Goal: Navigation & Orientation: Understand site structure

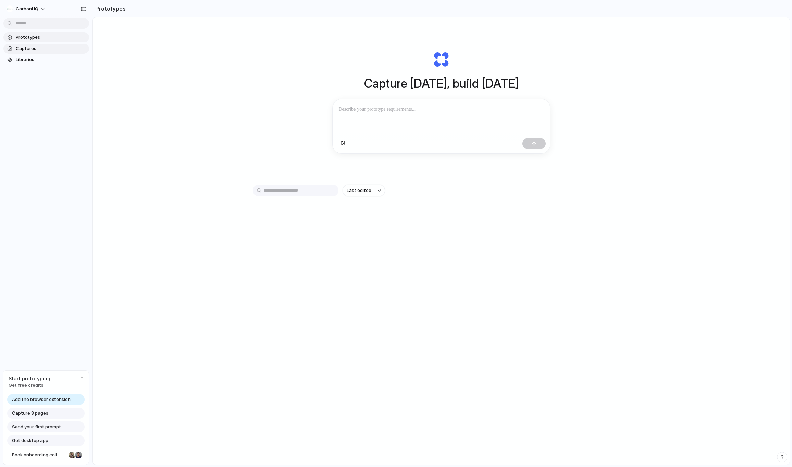
click at [49, 51] on span "Captures" at bounding box center [51, 48] width 71 height 7
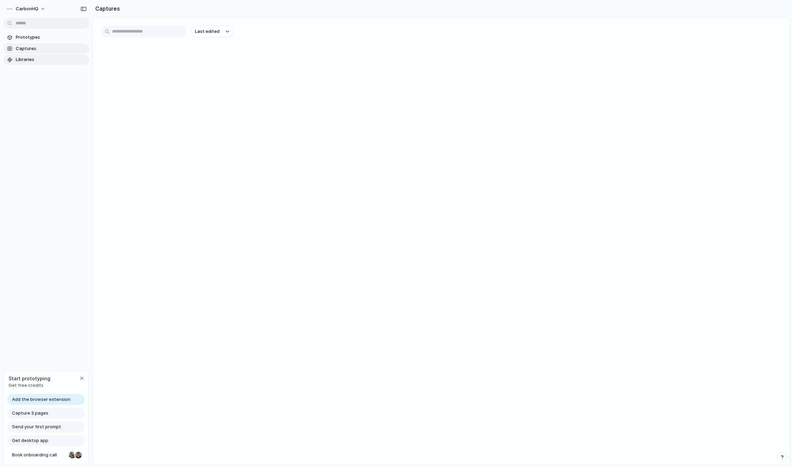
click at [49, 60] on span "Libraries" at bounding box center [51, 59] width 71 height 7
click at [30, 13] on button "CarbonHQ" at bounding box center [26, 8] width 46 height 11
click at [72, 90] on span "Forest" at bounding box center [73, 90] width 14 height 7
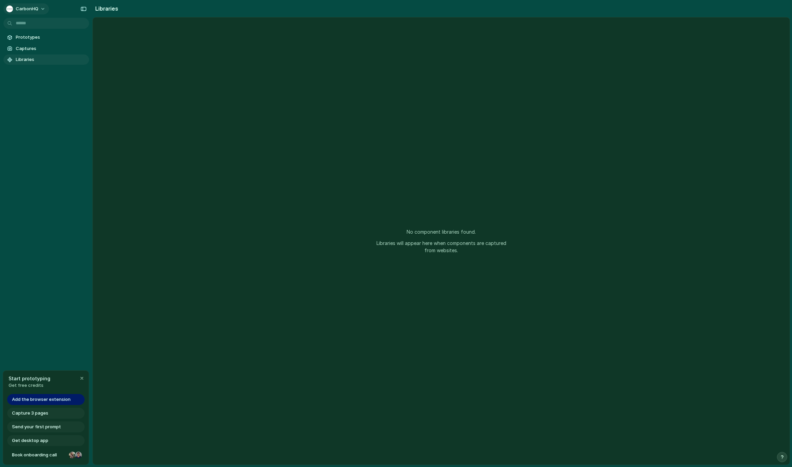
click at [38, 10] on button "CarbonHQ" at bounding box center [26, 8] width 46 height 11
click at [74, 45] on span "System" at bounding box center [74, 46] width 16 height 7
